Goal: Task Accomplishment & Management: Complete application form

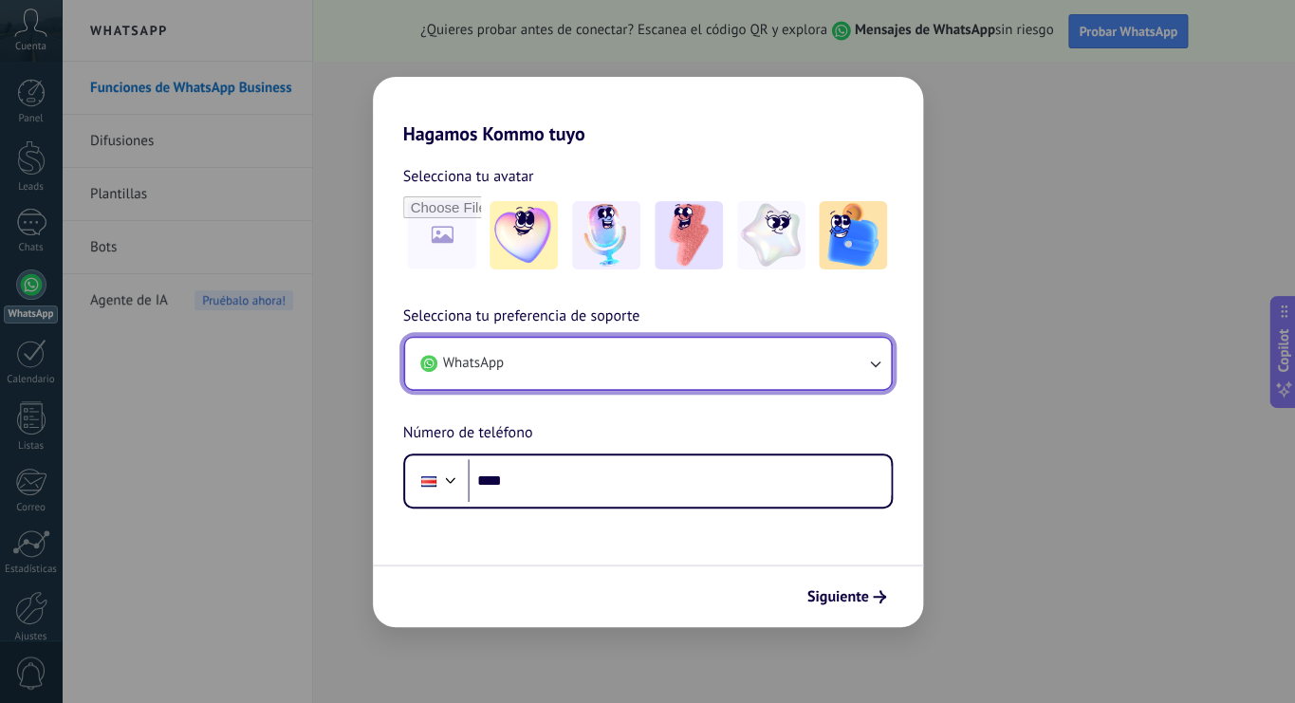
click at [880, 365] on icon "button" at bounding box center [874, 363] width 19 height 19
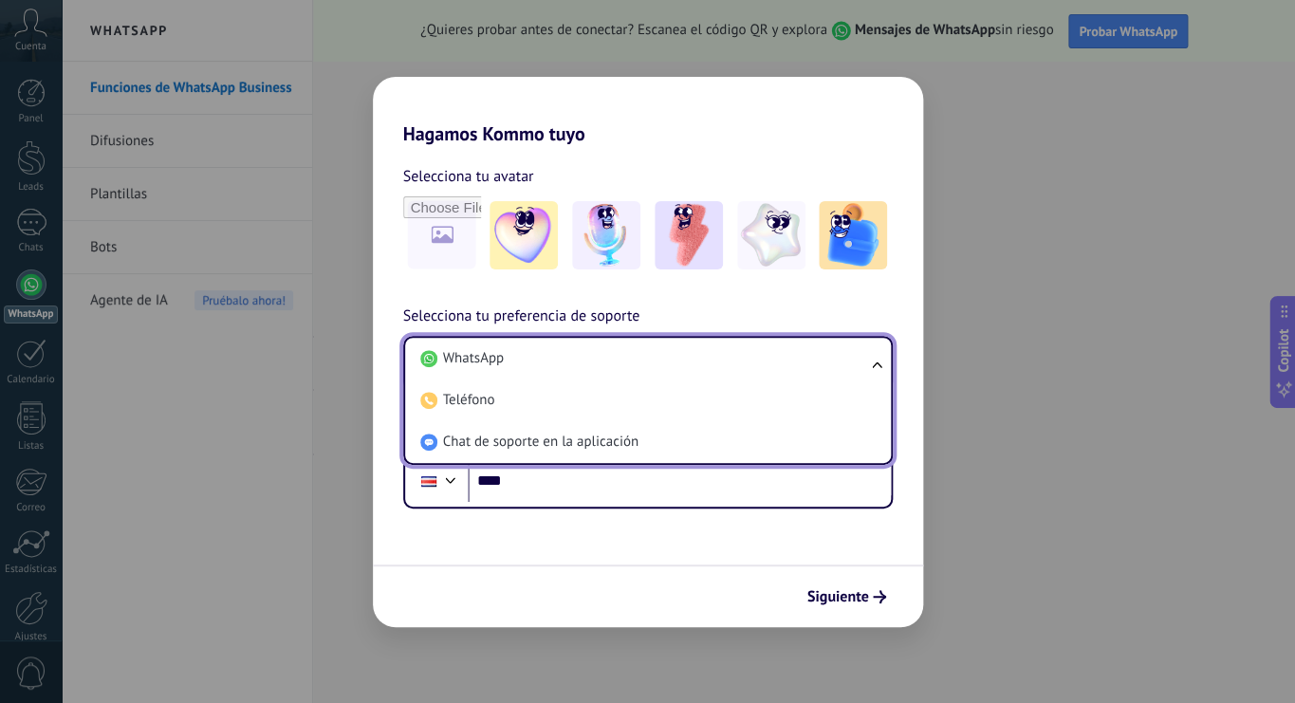
click at [880, 365] on ul "WhatsApp Teléfono Chat de soporte en la aplicación" at bounding box center [648, 400] width 490 height 129
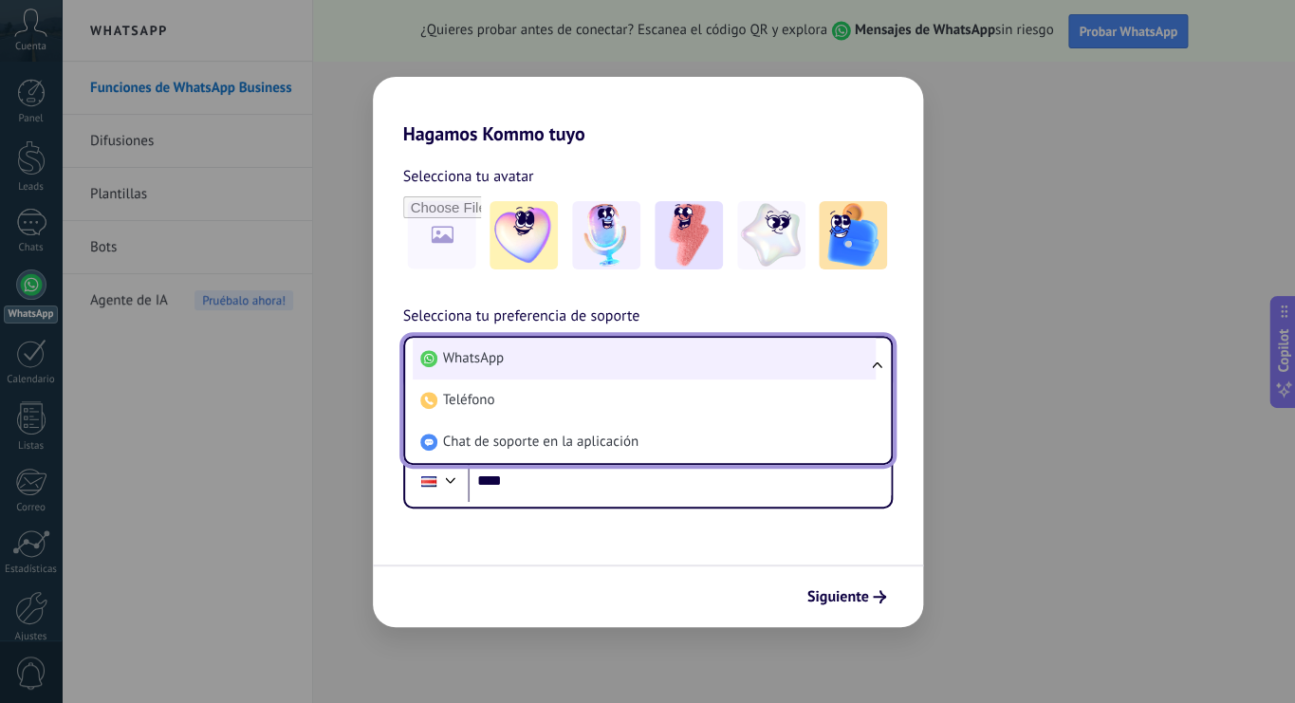
click at [621, 347] on li "WhatsApp" at bounding box center [644, 359] width 463 height 42
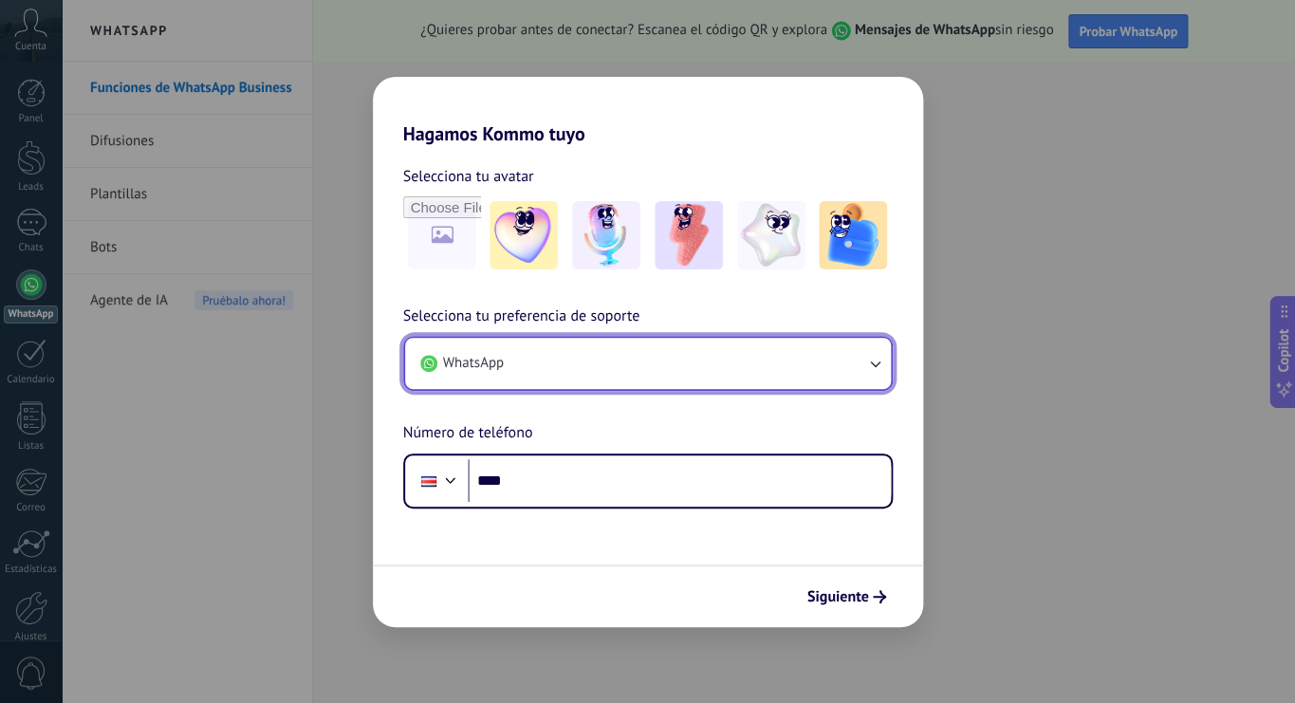
click at [621, 347] on button "WhatsApp" at bounding box center [648, 363] width 486 height 51
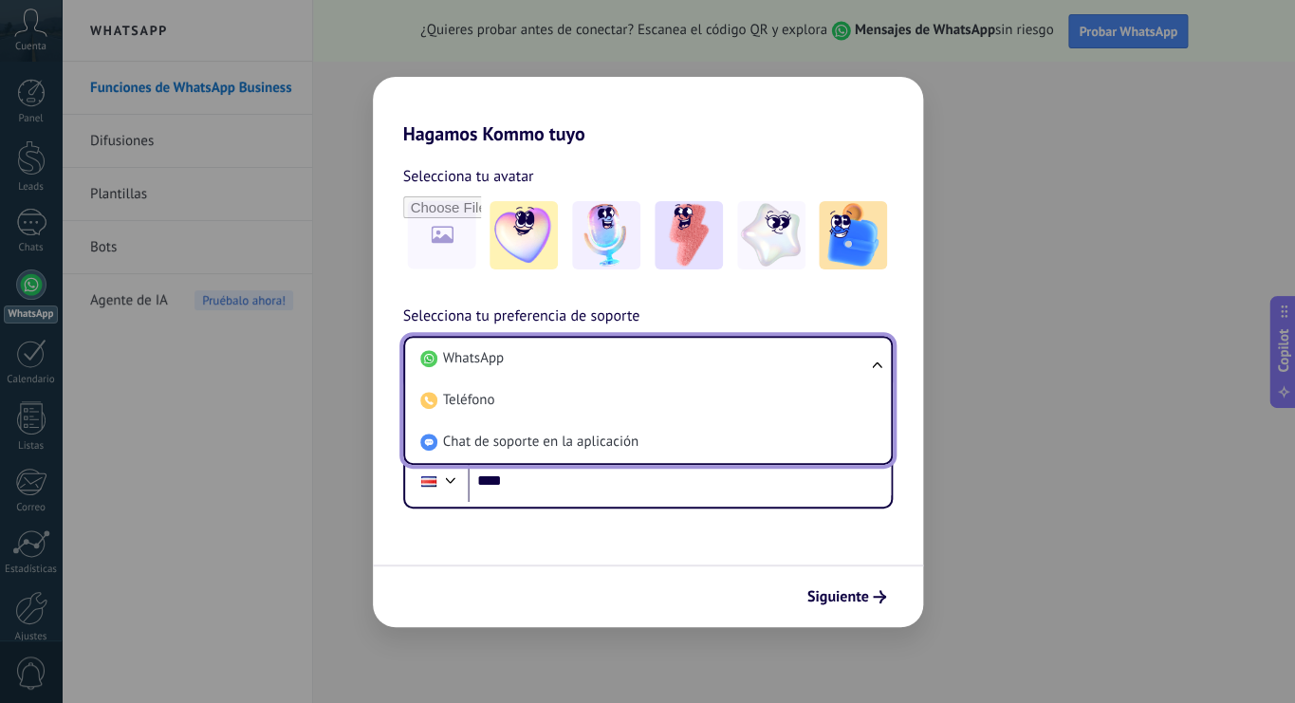
click at [621, 347] on li "WhatsApp" at bounding box center [644, 359] width 463 height 42
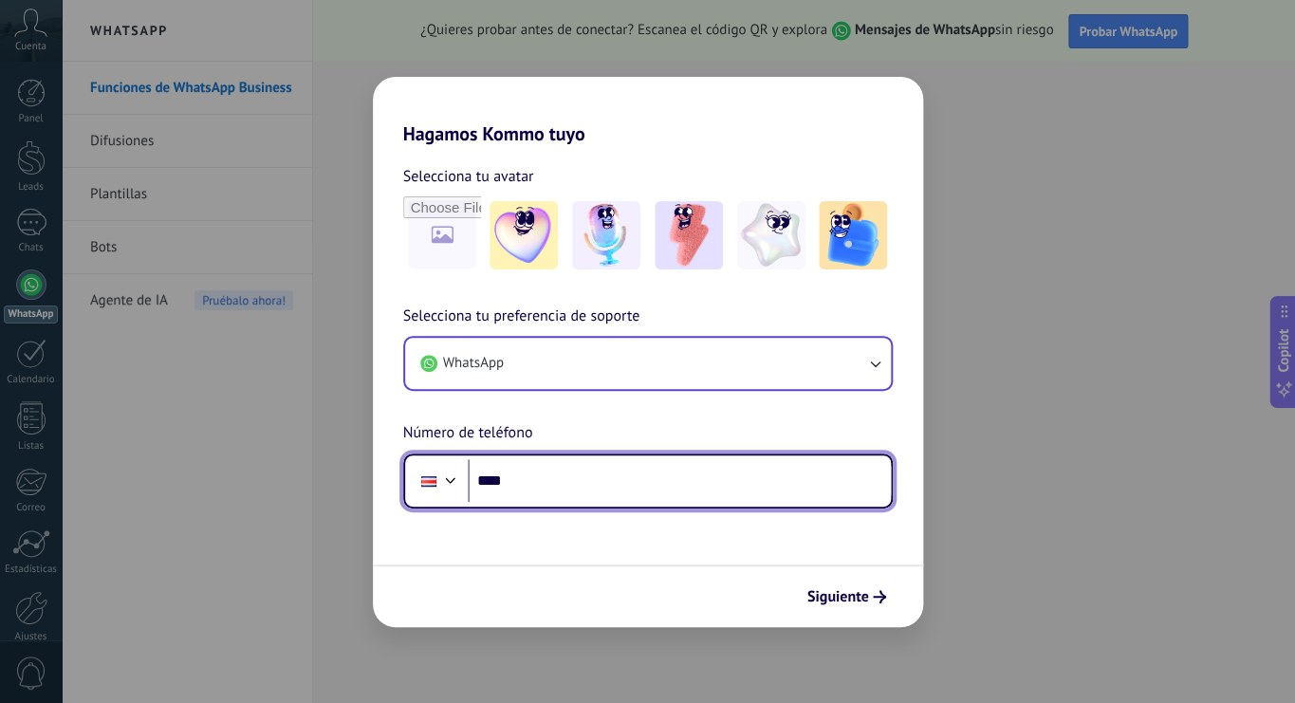
click at [565, 474] on input "****" at bounding box center [679, 481] width 423 height 44
type input "**********"
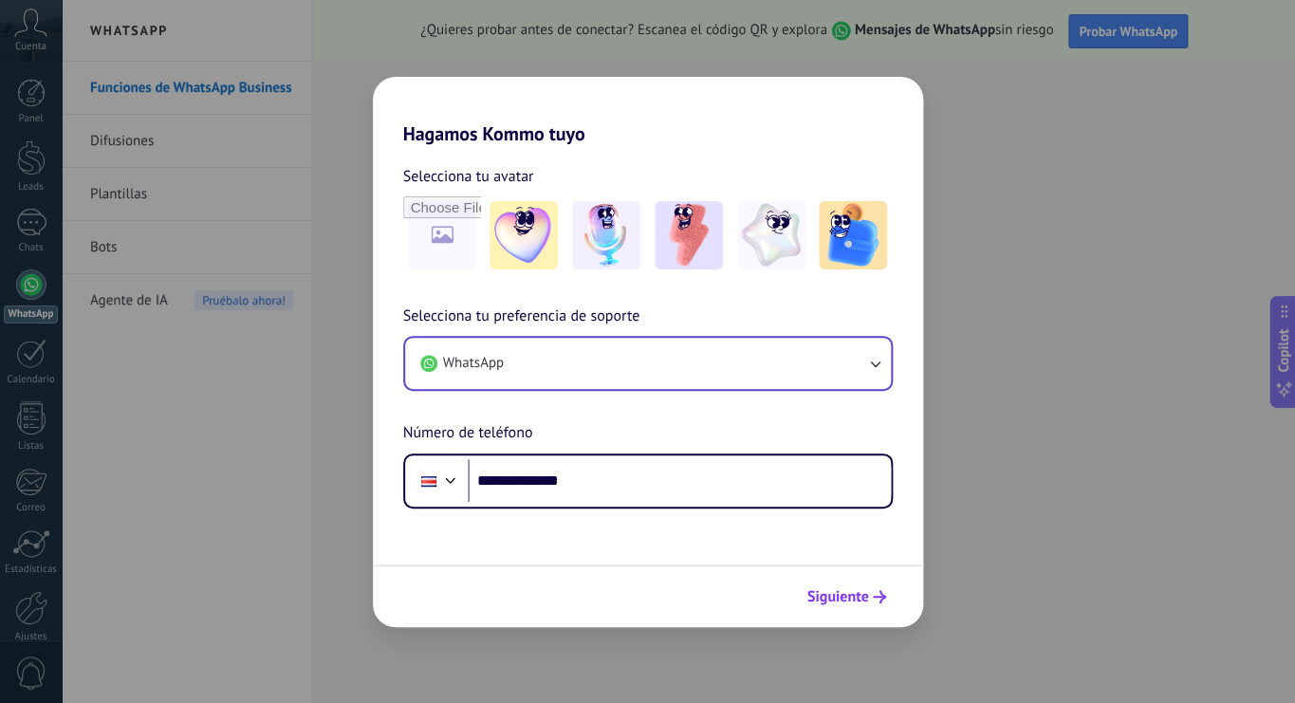
click at [849, 602] on span "Siguiente" at bounding box center [838, 596] width 62 height 13
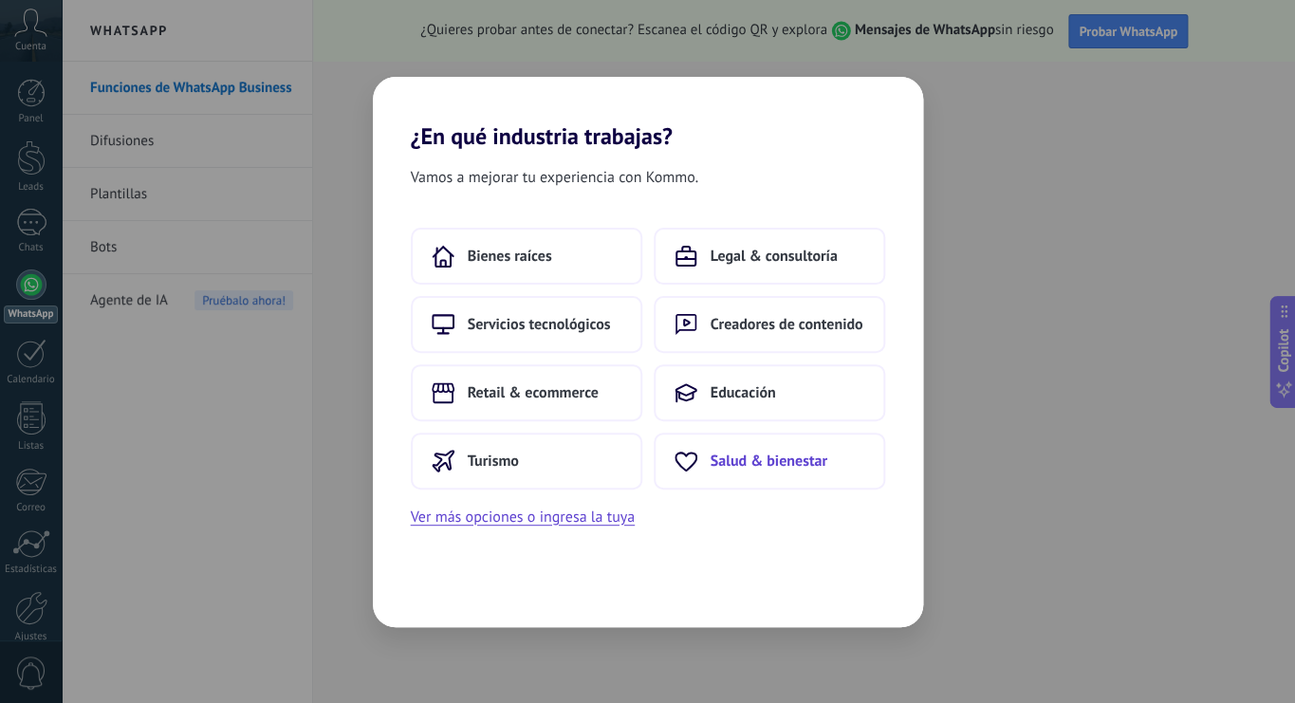
click at [801, 471] on span "Salud & bienestar" at bounding box center [769, 461] width 117 height 19
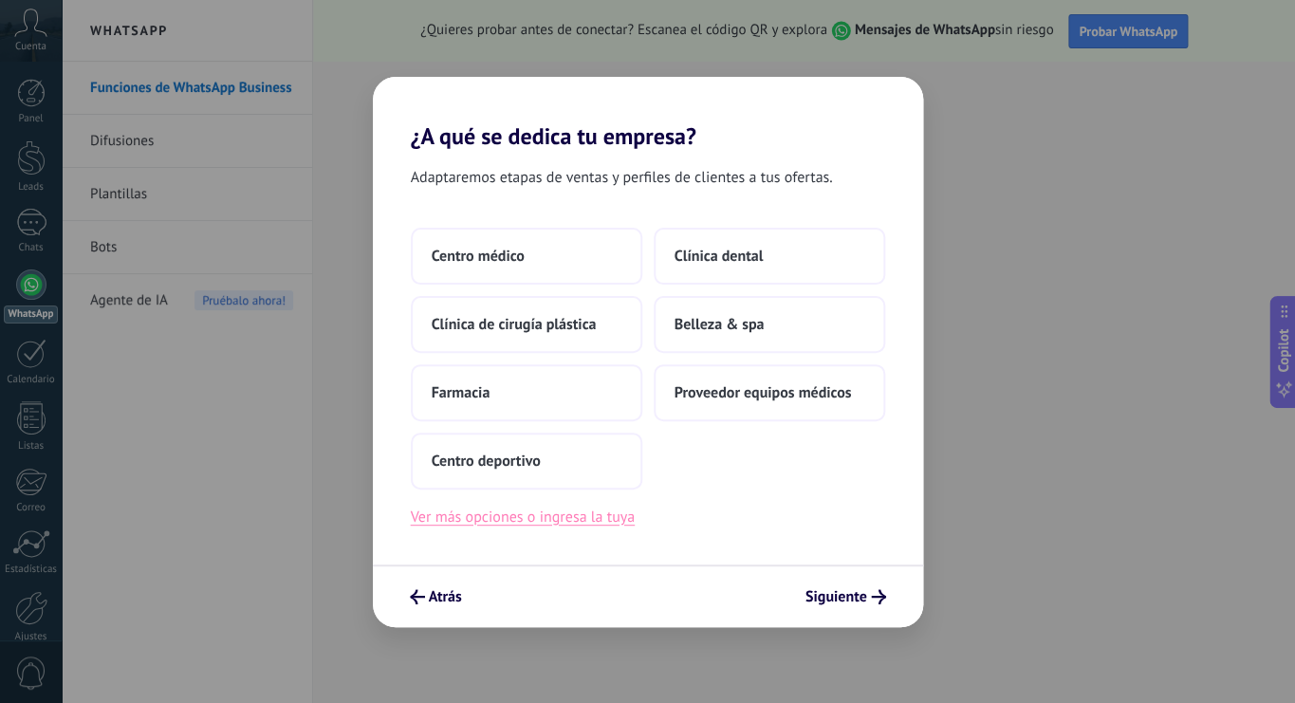
click at [588, 518] on button "Ver más opciones o ingresa la tuya" at bounding box center [523, 517] width 224 height 25
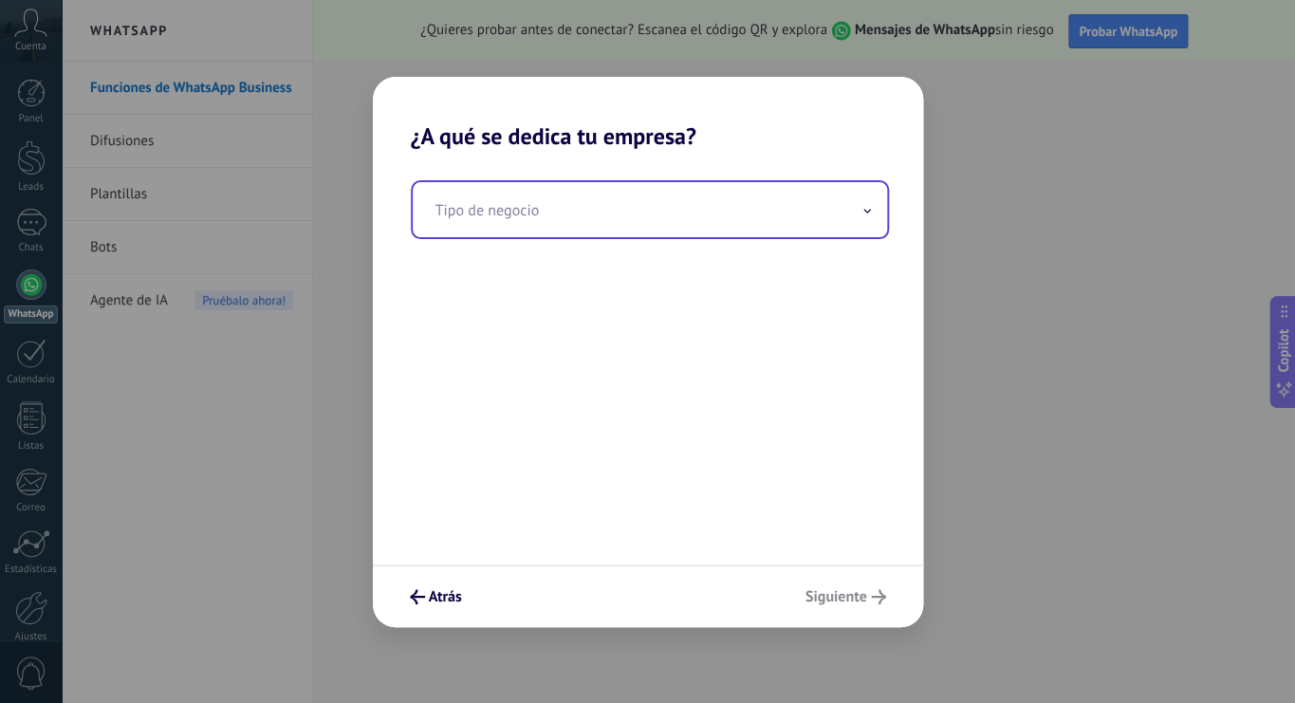
click at [619, 219] on input "text" at bounding box center [650, 209] width 474 height 55
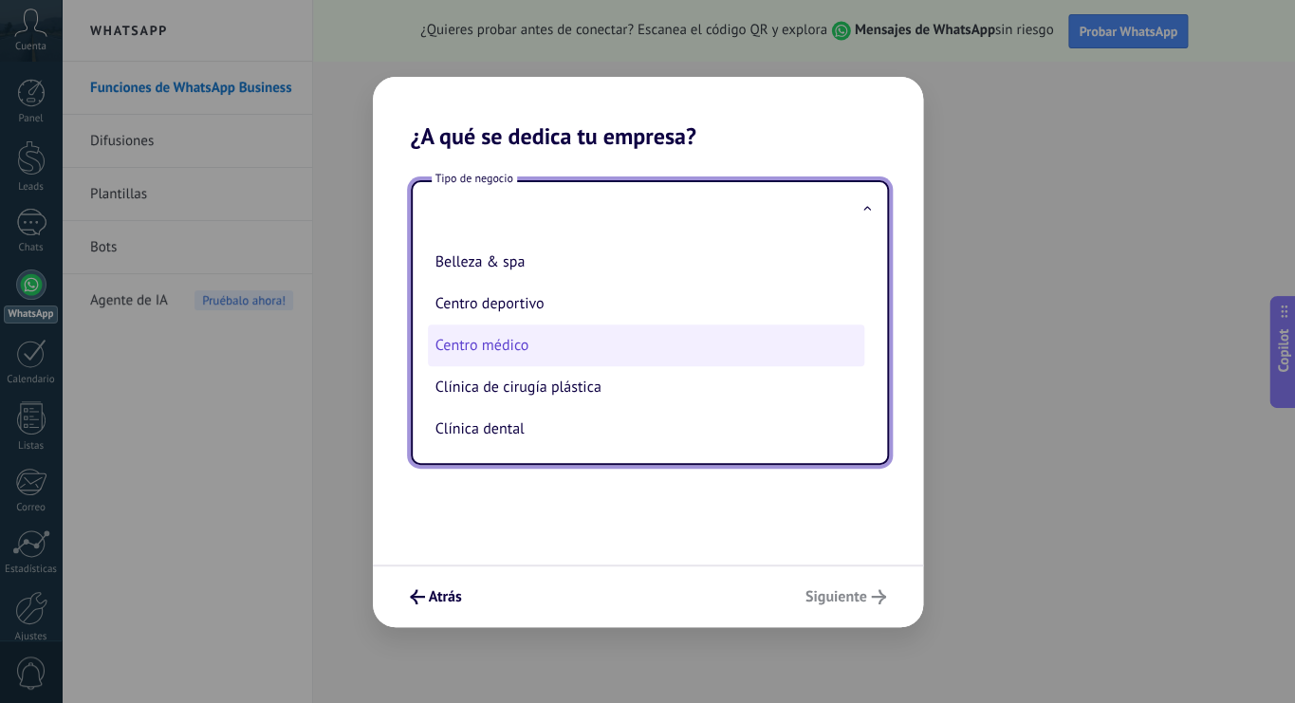
click at [618, 343] on li "Centro médico" at bounding box center [646, 346] width 436 height 42
type input "**********"
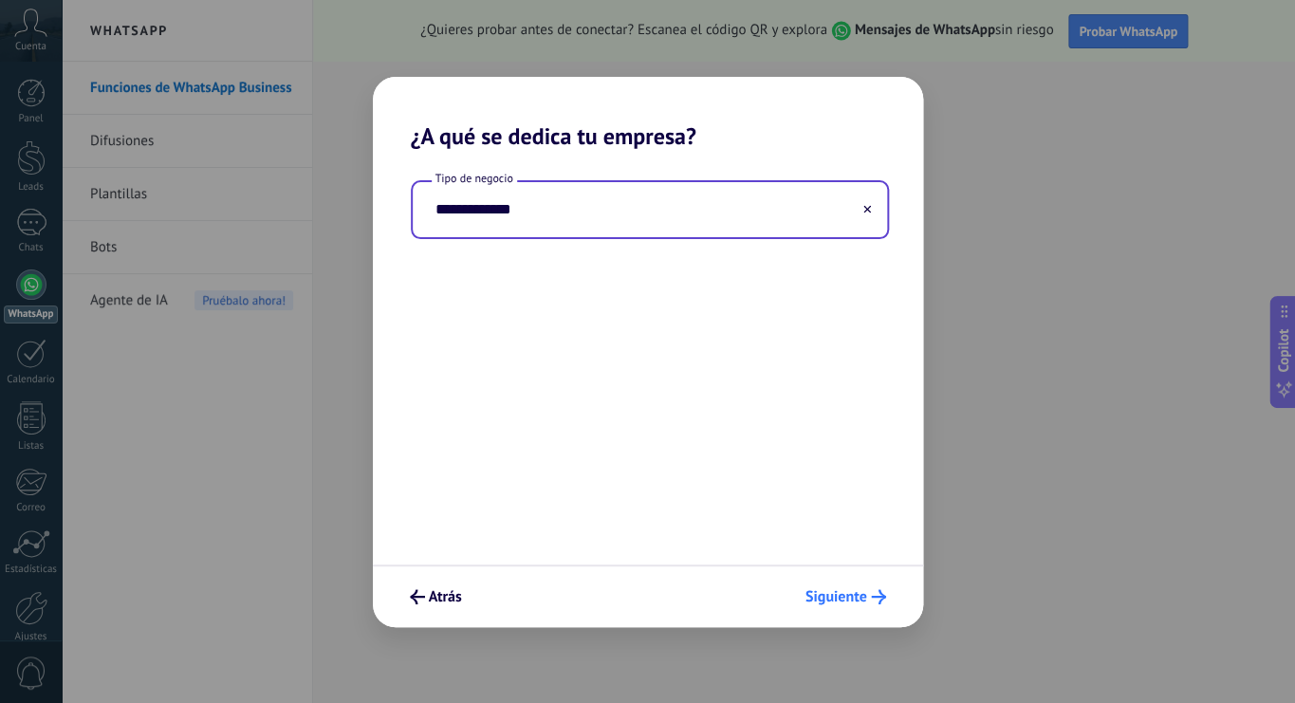
click at [835, 599] on span "Siguiente" at bounding box center [837, 596] width 62 height 13
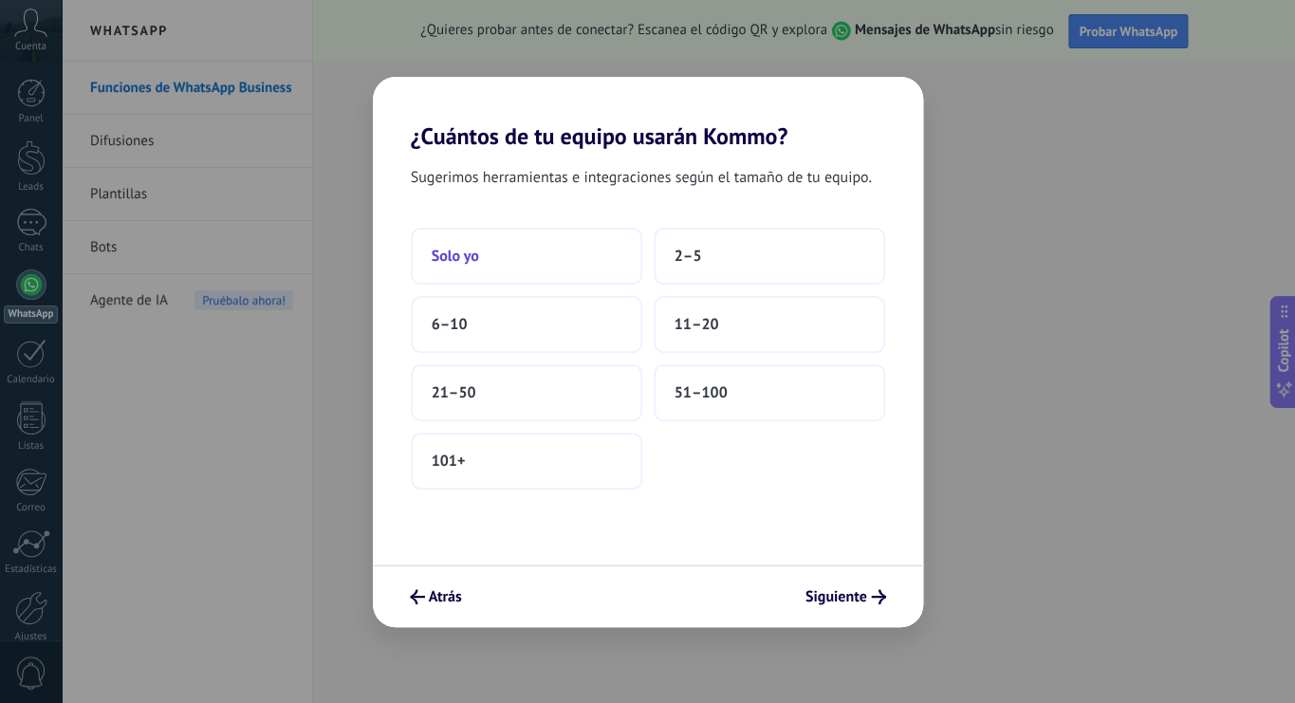
click at [586, 265] on button "Solo yo" at bounding box center [527, 256] width 232 height 57
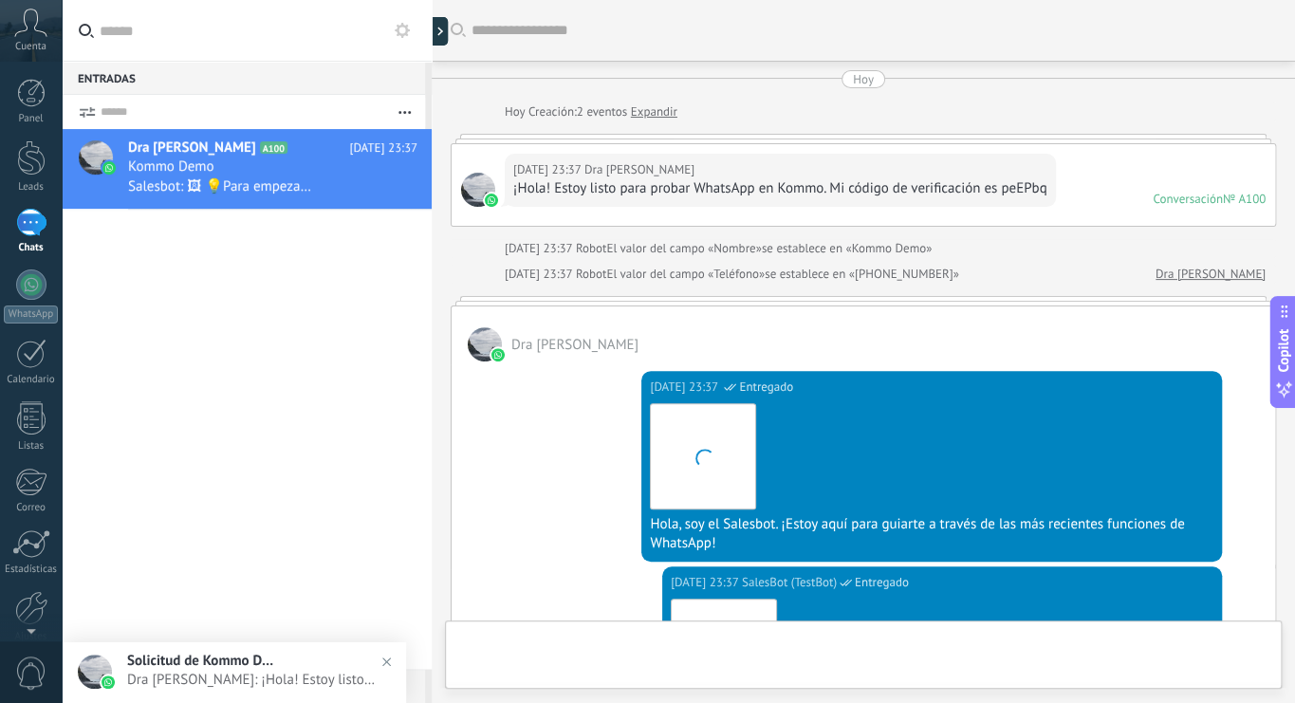
scroll to position [28, 0]
